Goal: Find contact information: Find contact information

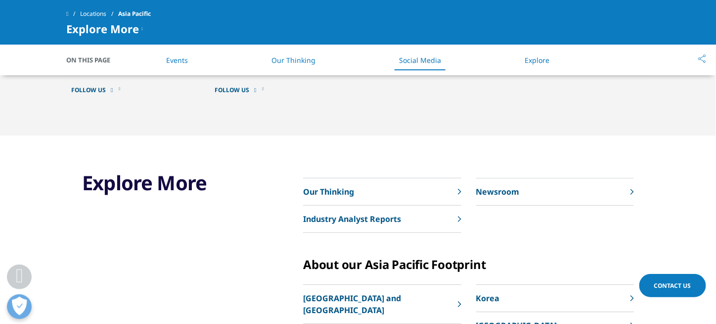
scroll to position [2276, 0]
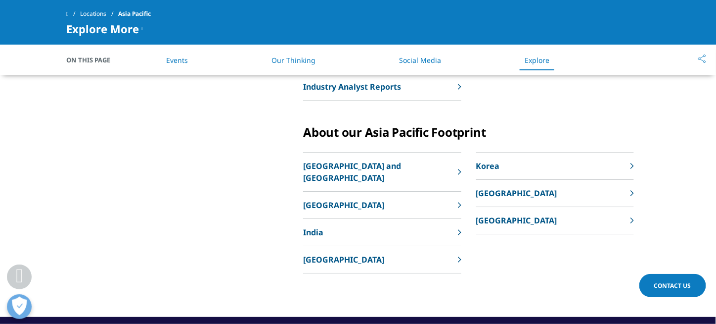
click at [484, 195] on p "[GEOGRAPHIC_DATA]" at bounding box center [516, 193] width 81 height 12
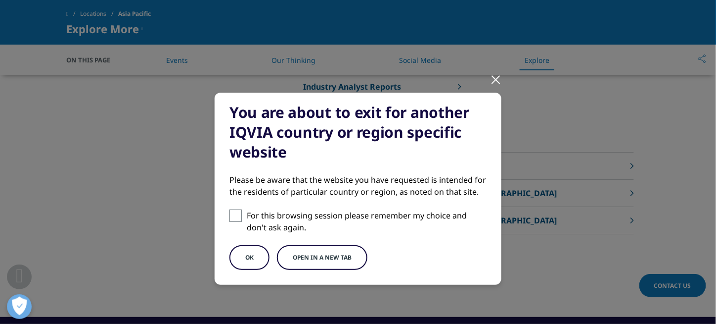
click at [311, 255] on button "Open in a new tab" at bounding box center [322, 257] width 91 height 25
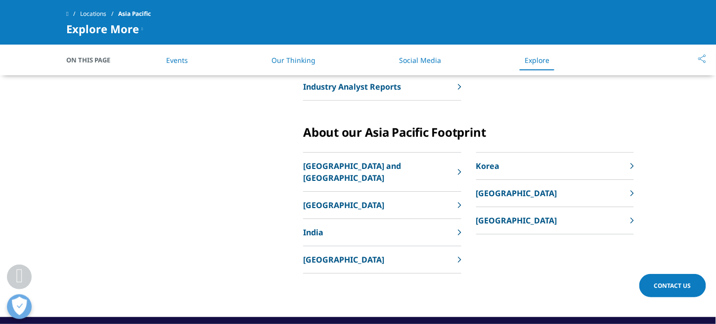
click at [535, 192] on link "[GEOGRAPHIC_DATA]" at bounding box center [555, 193] width 158 height 27
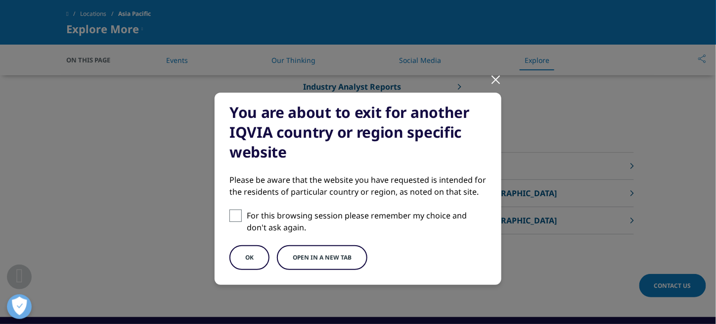
click at [336, 246] on button "Open in a new tab" at bounding box center [322, 257] width 91 height 25
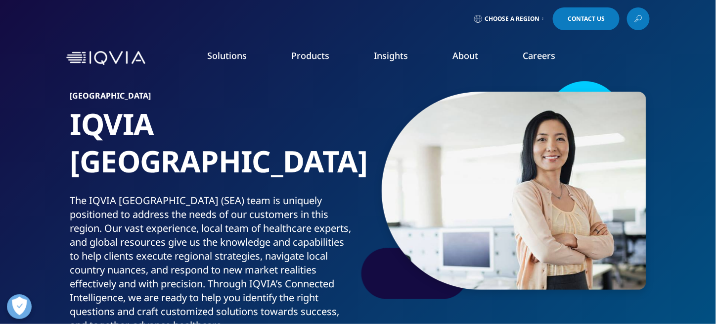
click at [202, 245] on link "Executive Team" at bounding box center [278, 245] width 176 height 11
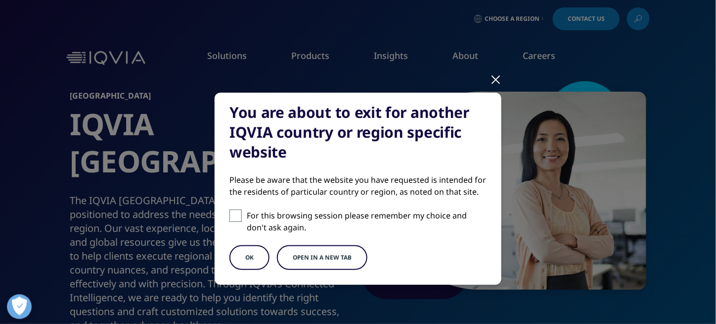
click at [332, 256] on button "Open in a new tab" at bounding box center [322, 257] width 91 height 25
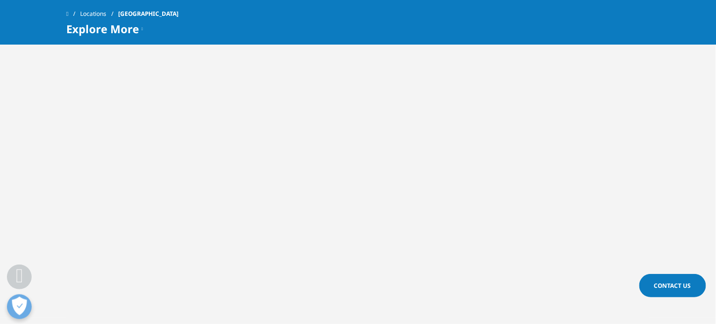
scroll to position [698, 0]
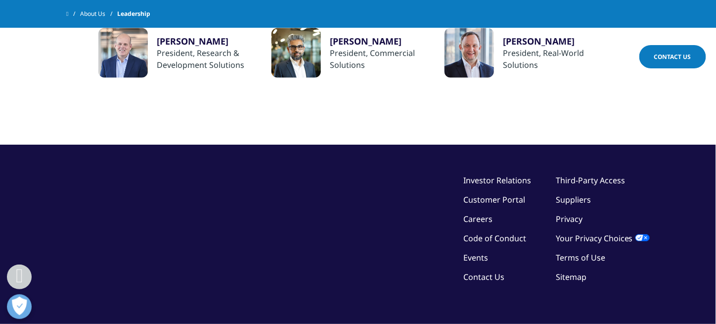
scroll to position [616, 0]
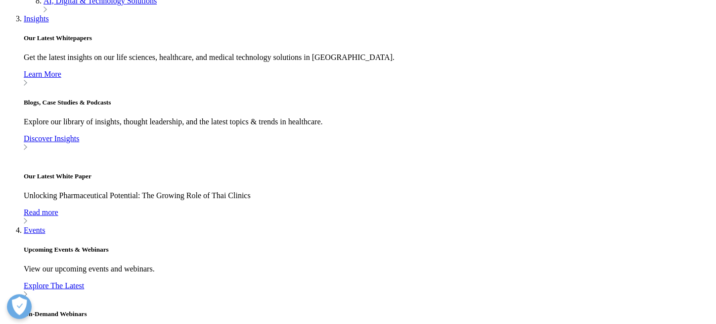
scroll to position [346, 0]
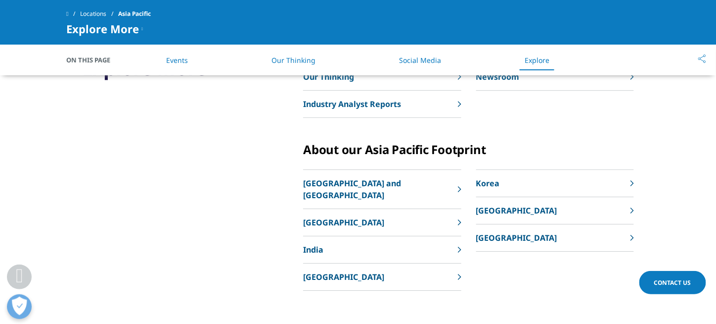
scroll to position [2407, 0]
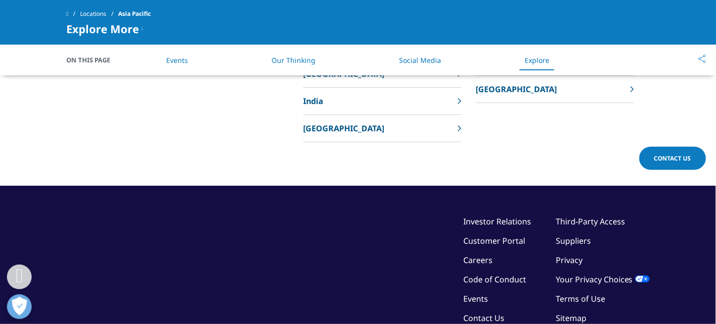
click at [484, 312] on link "Contact Us" at bounding box center [484, 317] width 41 height 11
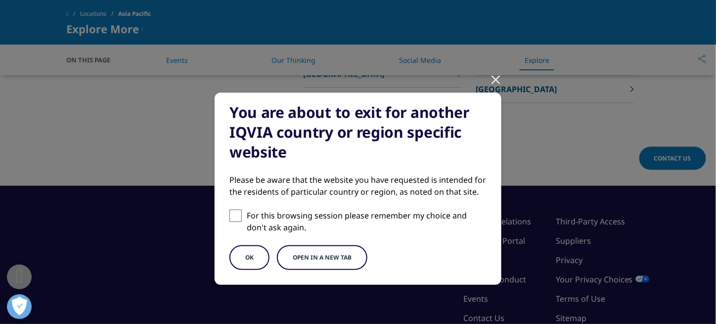
click at [321, 260] on button "Open in a new tab" at bounding box center [322, 257] width 91 height 25
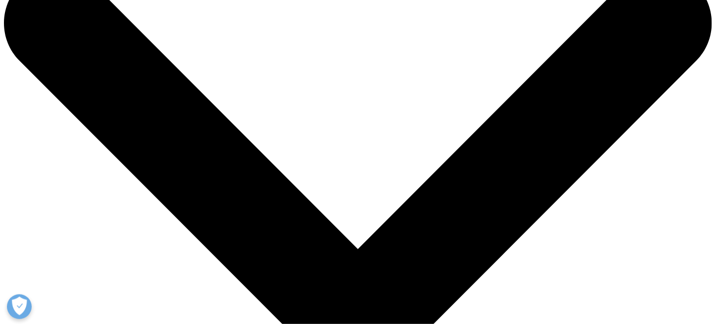
scroll to position [148, 0]
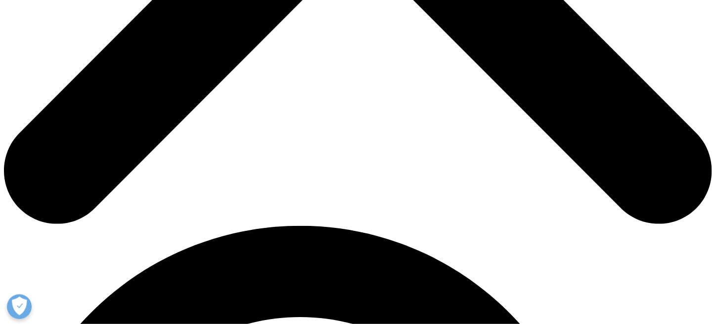
scroll to position [446, 0]
